Goal: Find specific page/section: Find specific page/section

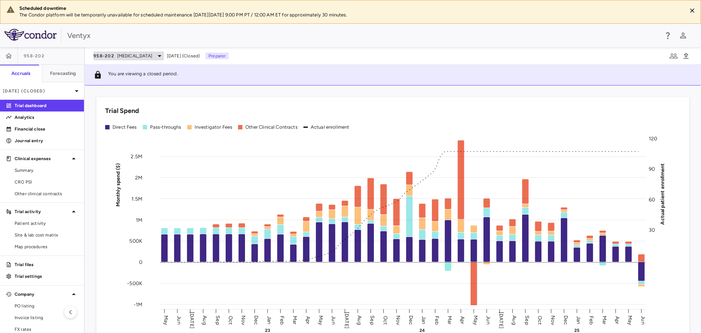
click at [134, 57] on span "[MEDICAL_DATA]" at bounding box center [134, 56] width 35 height 7
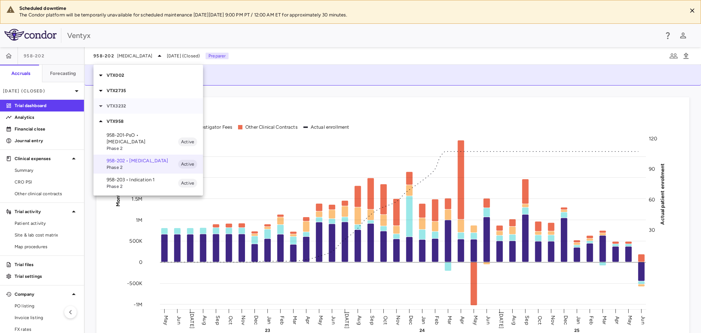
click at [121, 109] on p "VTX3232" at bounding box center [155, 106] width 96 height 7
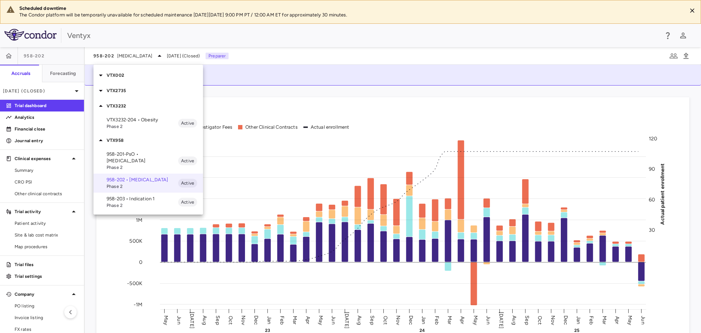
click at [125, 121] on p "VTX3232-204 • Obesity" at bounding box center [143, 120] width 72 height 7
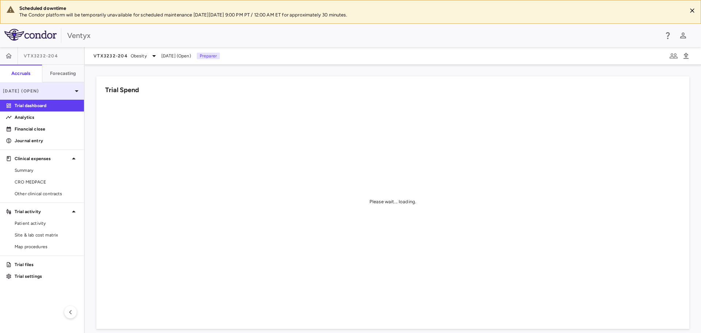
click at [50, 90] on p "[DATE] (Open)" at bounding box center [37, 91] width 69 height 7
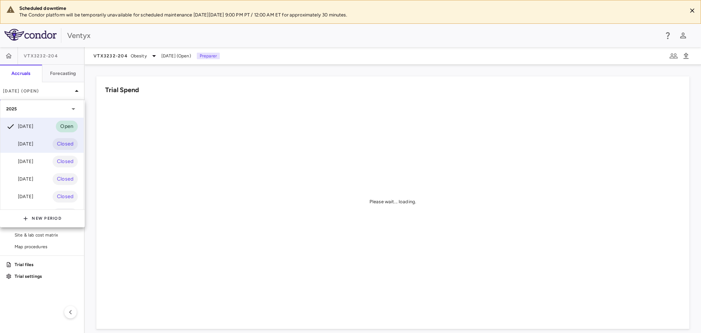
click at [30, 147] on div "[DATE]" at bounding box center [19, 144] width 27 height 9
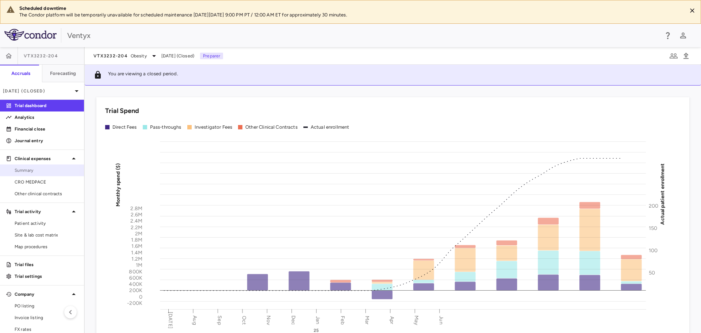
click at [36, 169] on span "Summary" at bounding box center [47, 170] width 64 height 7
